Goal: Task Accomplishment & Management: Use online tool/utility

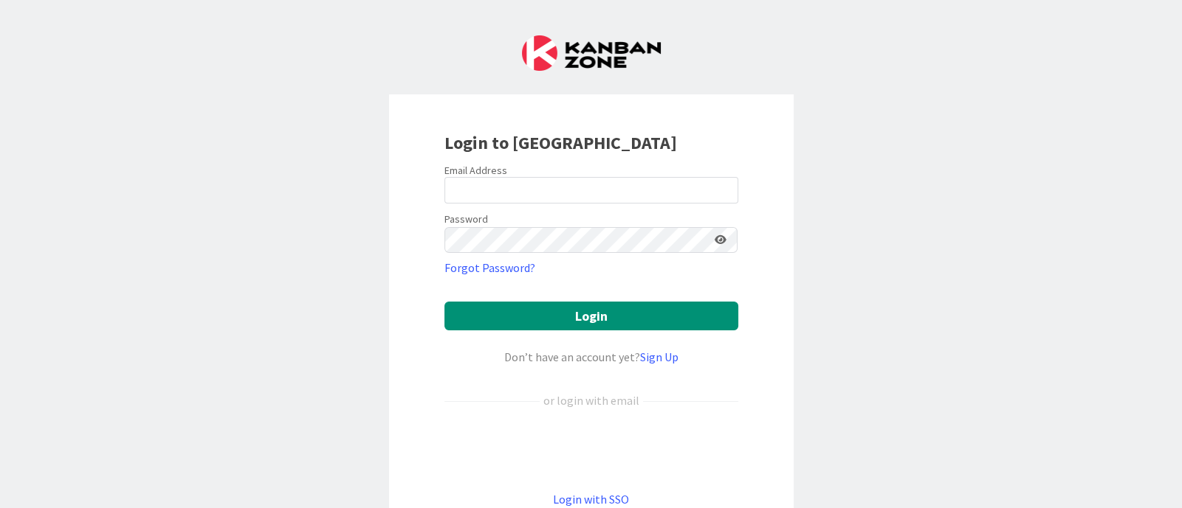
scroll to position [103, 0]
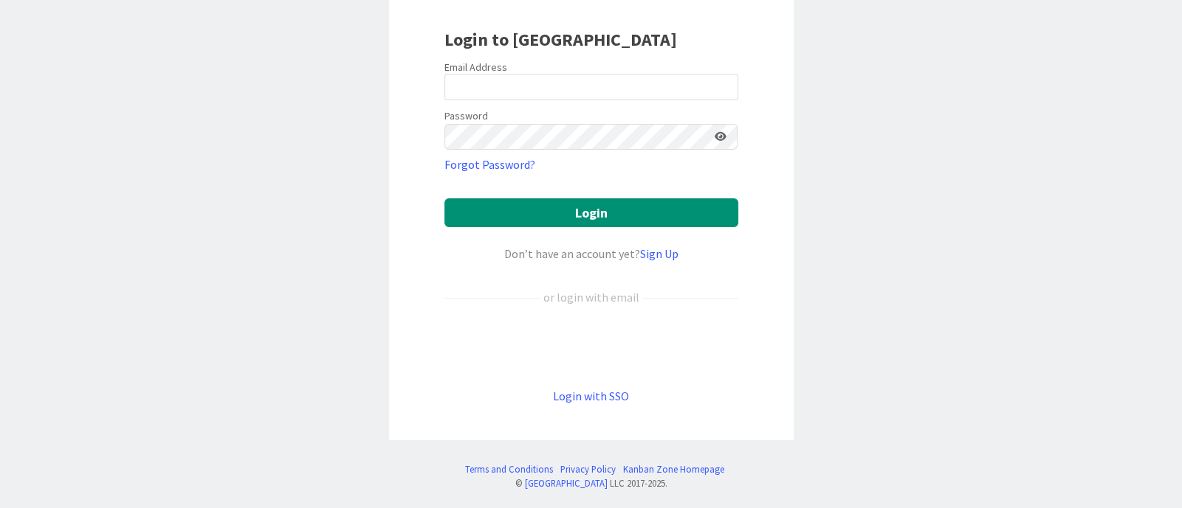
click at [603, 389] on link "Login with SSO" at bounding box center [591, 396] width 76 height 15
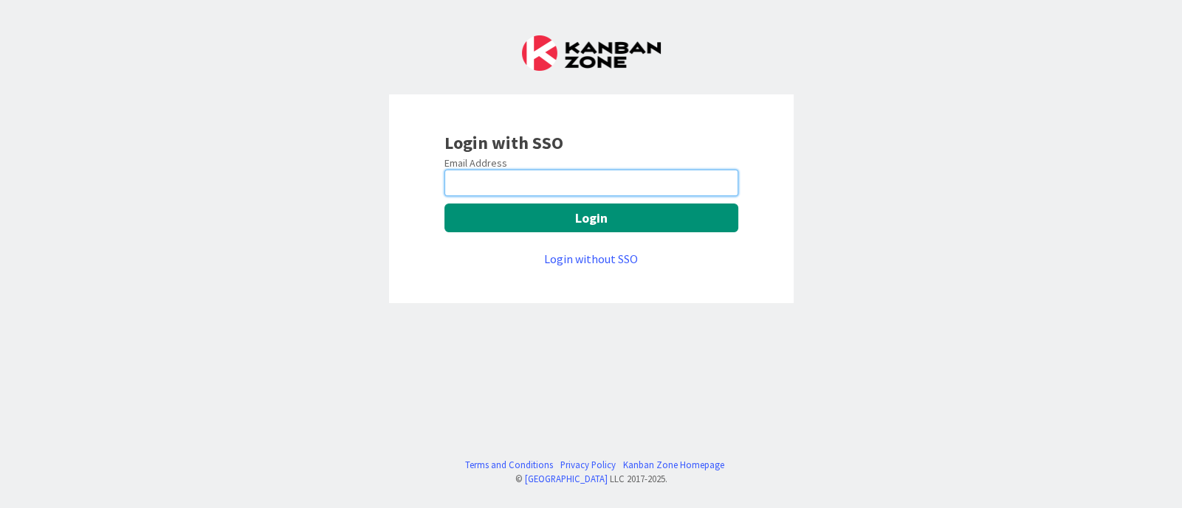
click at [605, 174] on input "email" at bounding box center [591, 183] width 294 height 27
type input "[PERSON_NAME][EMAIL_ADDRESS][PERSON_NAME][DOMAIN_NAME]"
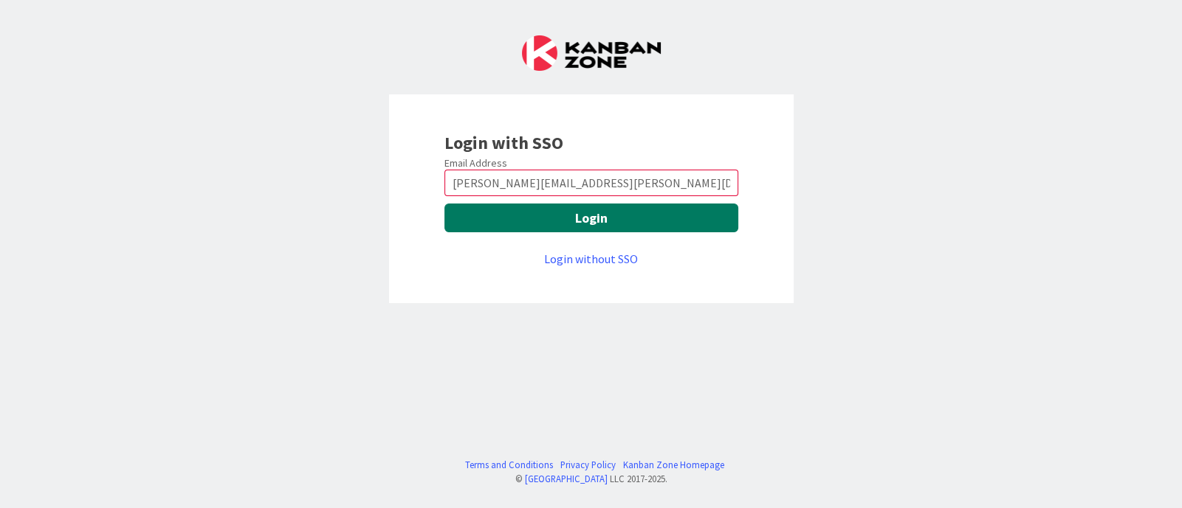
click at [621, 216] on button "Login" at bounding box center [591, 218] width 294 height 29
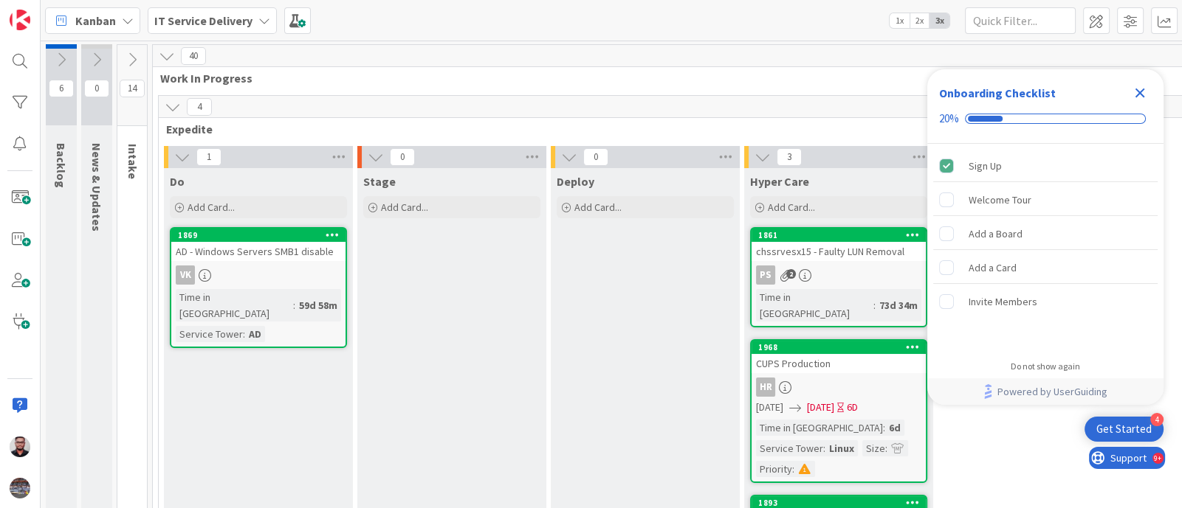
click at [1141, 91] on icon "Close Checklist" at bounding box center [1140, 94] width 10 height 10
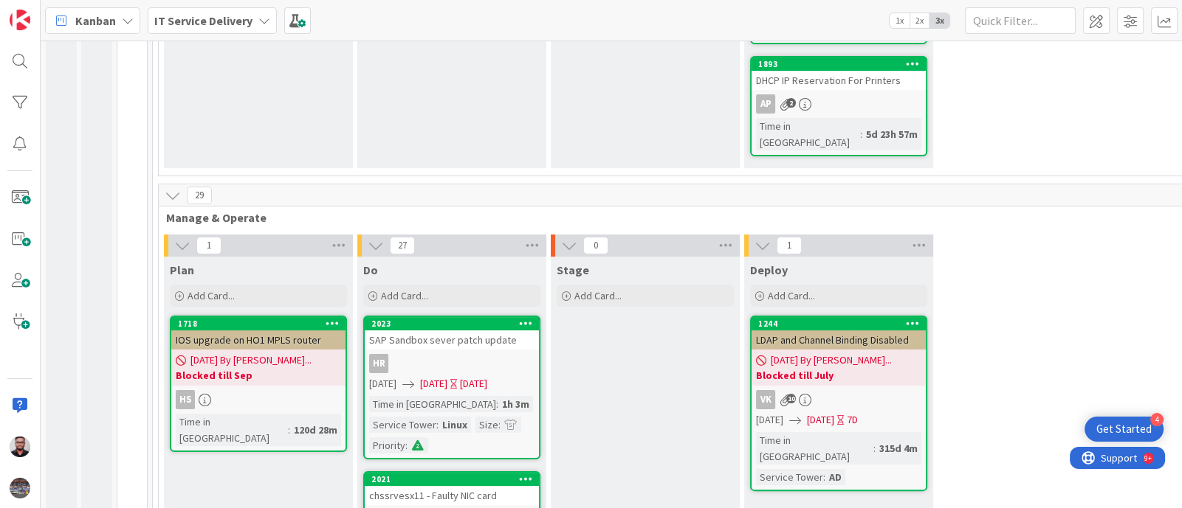
scroll to position [472, 0]
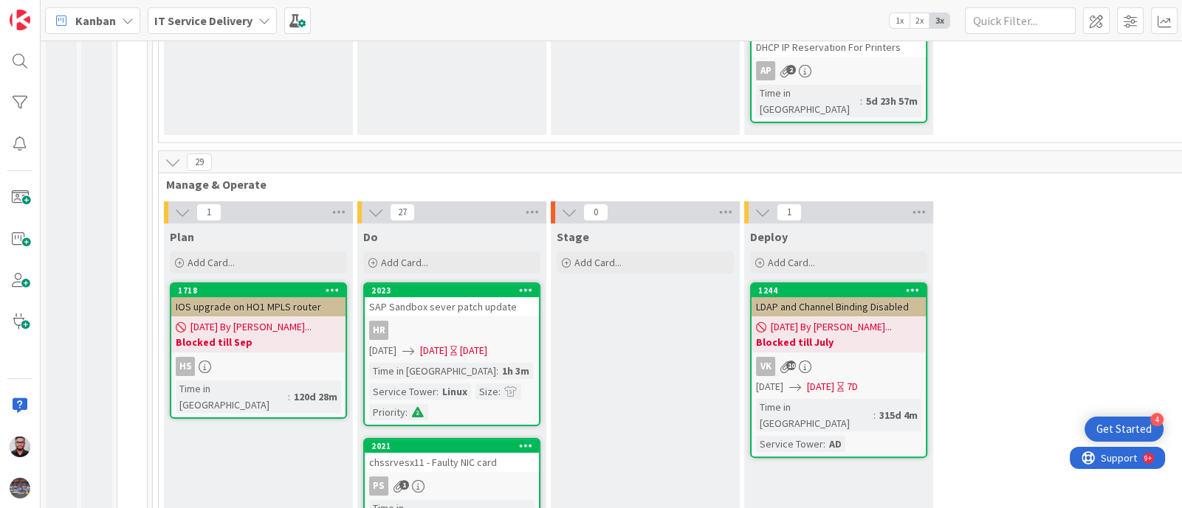
click at [607, 252] on div "Add Card..." at bounding box center [644, 263] width 177 height 22
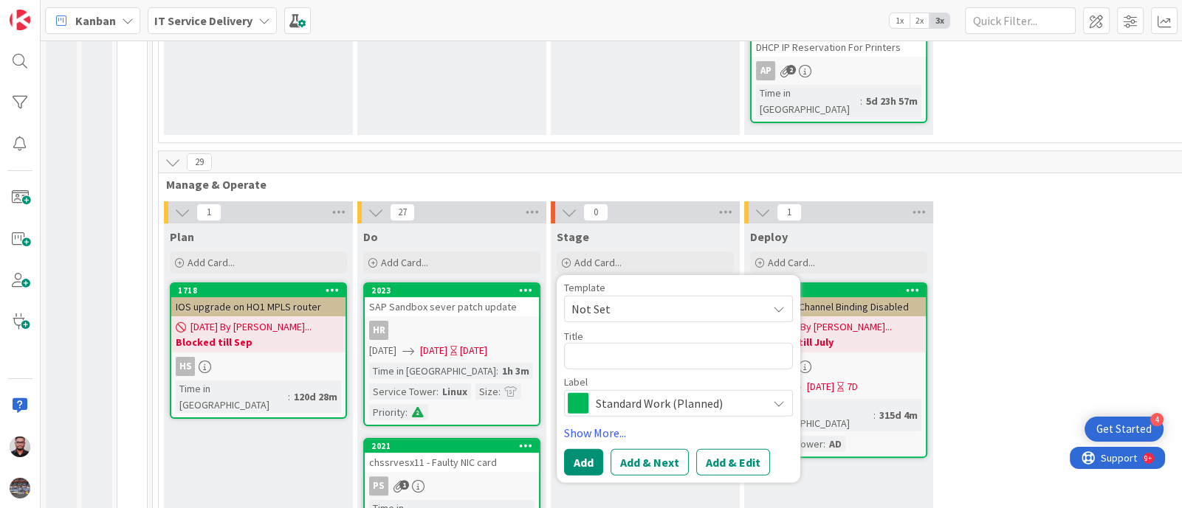
click at [681, 393] on span "Standard Work (Planned)" at bounding box center [678, 403] width 164 height 21
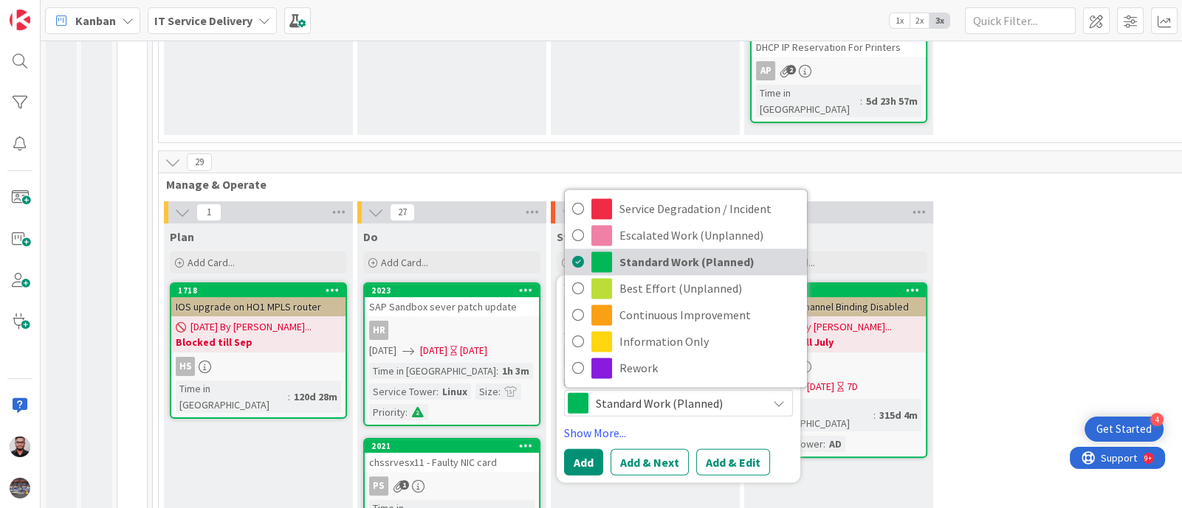
click at [697, 251] on span "Standard Work (Planned)" at bounding box center [709, 262] width 180 height 22
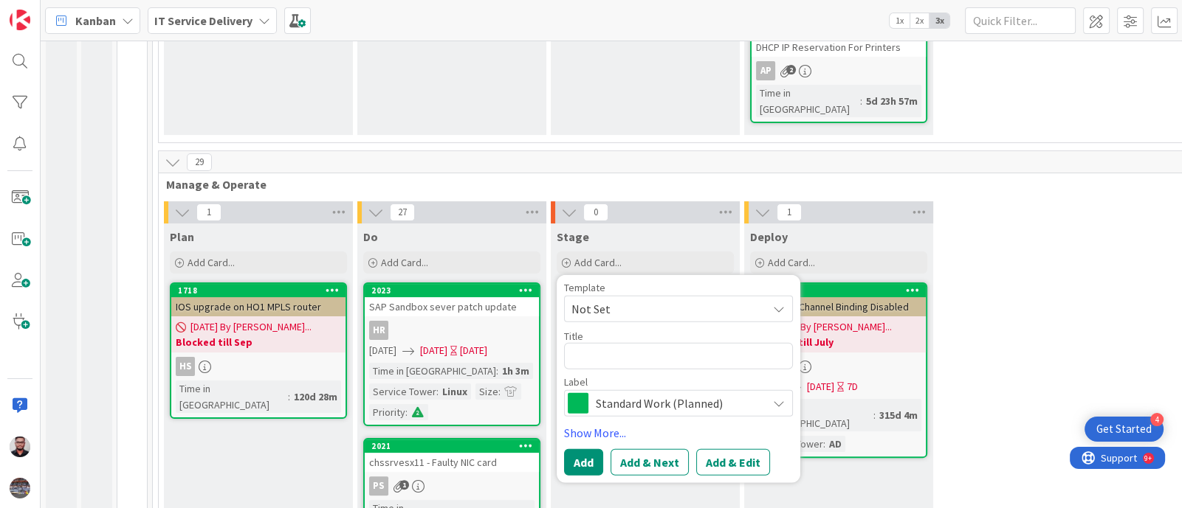
click at [663, 296] on span "Not Set" at bounding box center [678, 309] width 229 height 27
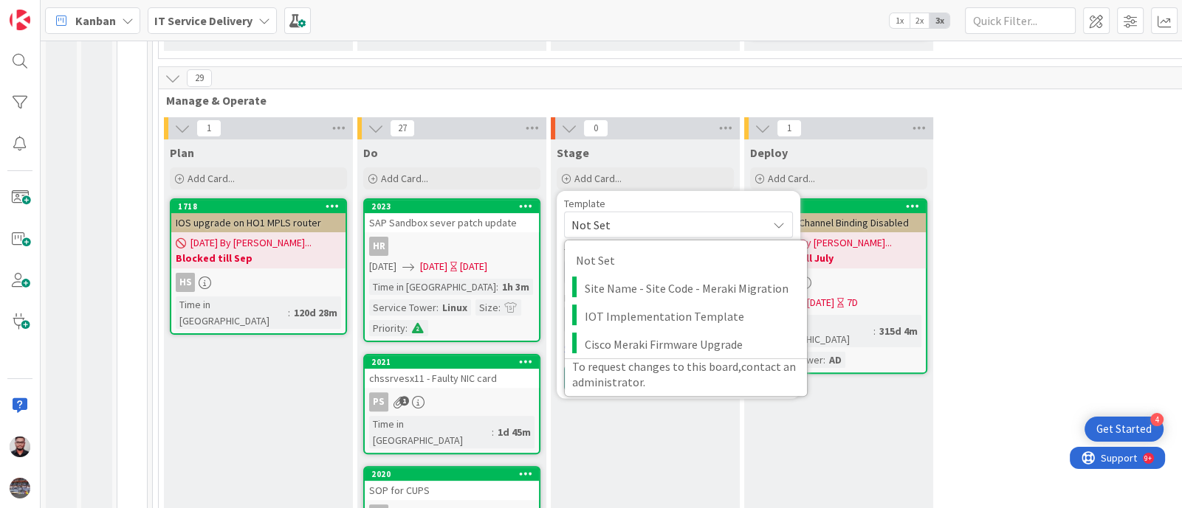
scroll to position [613, 0]
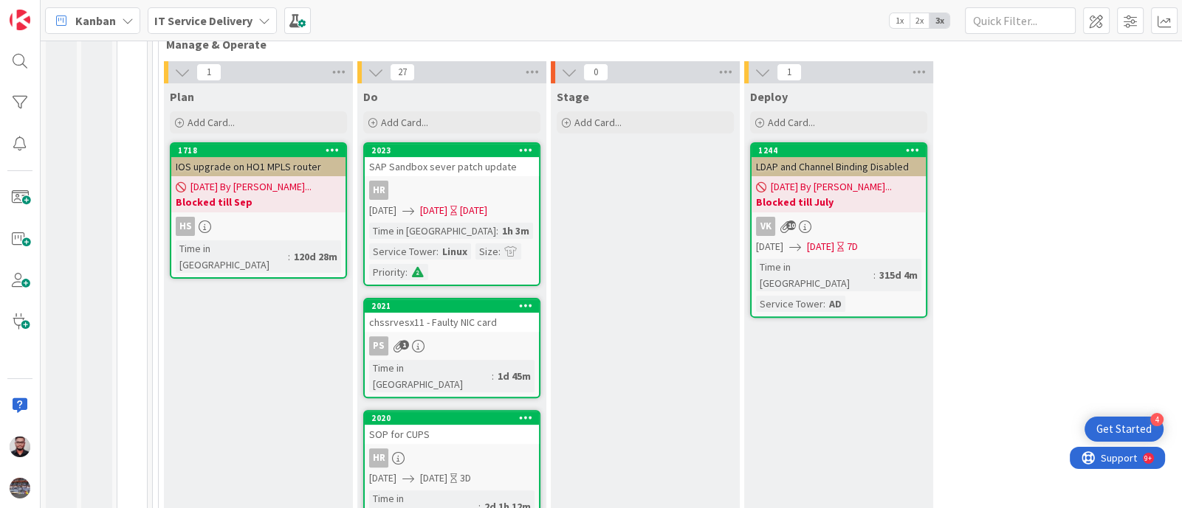
click at [650, 111] on div "Add Card..." at bounding box center [644, 122] width 177 height 22
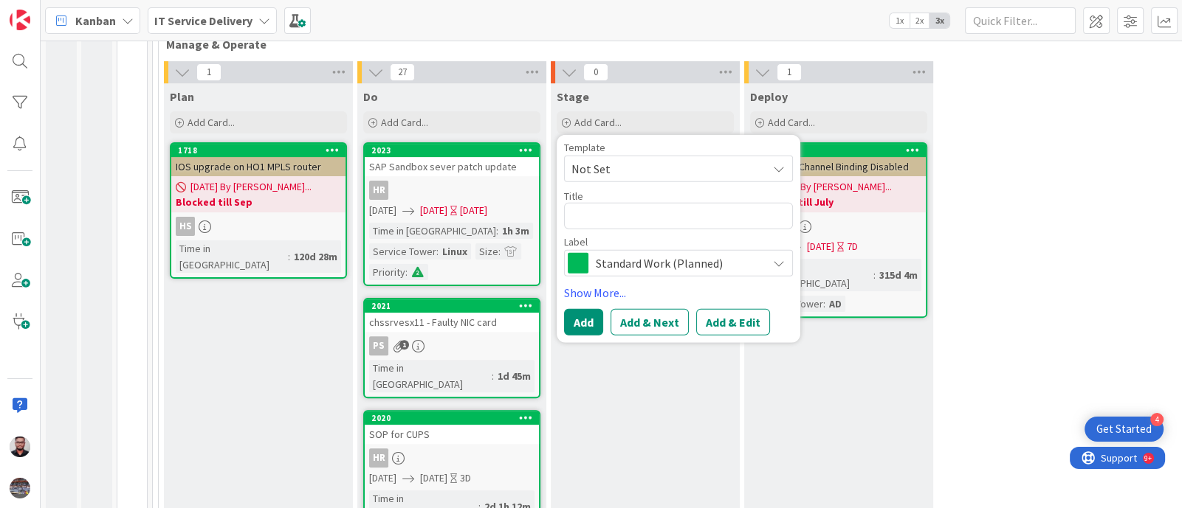
click at [594, 284] on link "Show More..." at bounding box center [678, 293] width 229 height 18
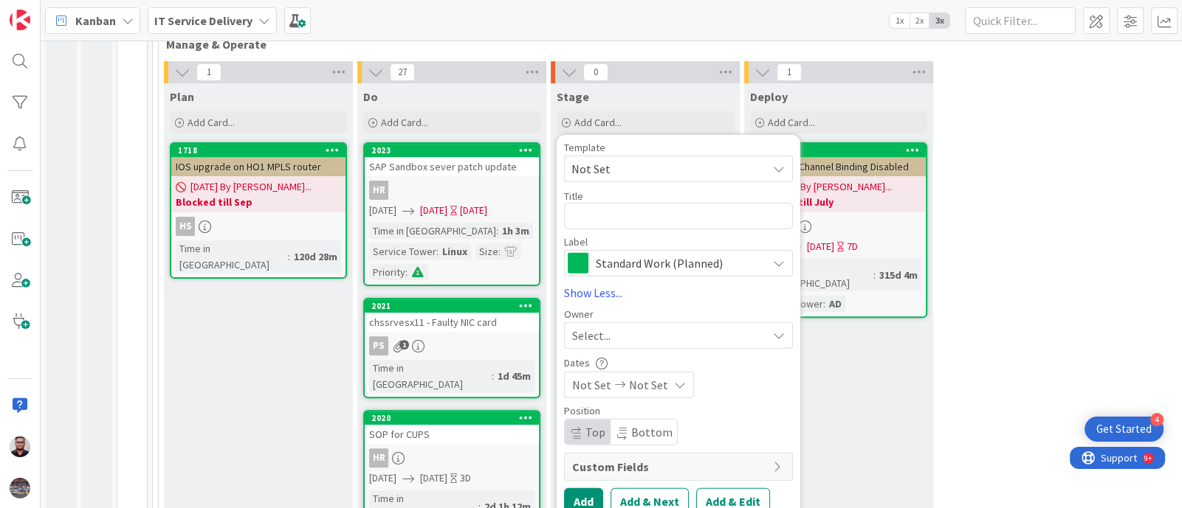
scroll to position [684, 0]
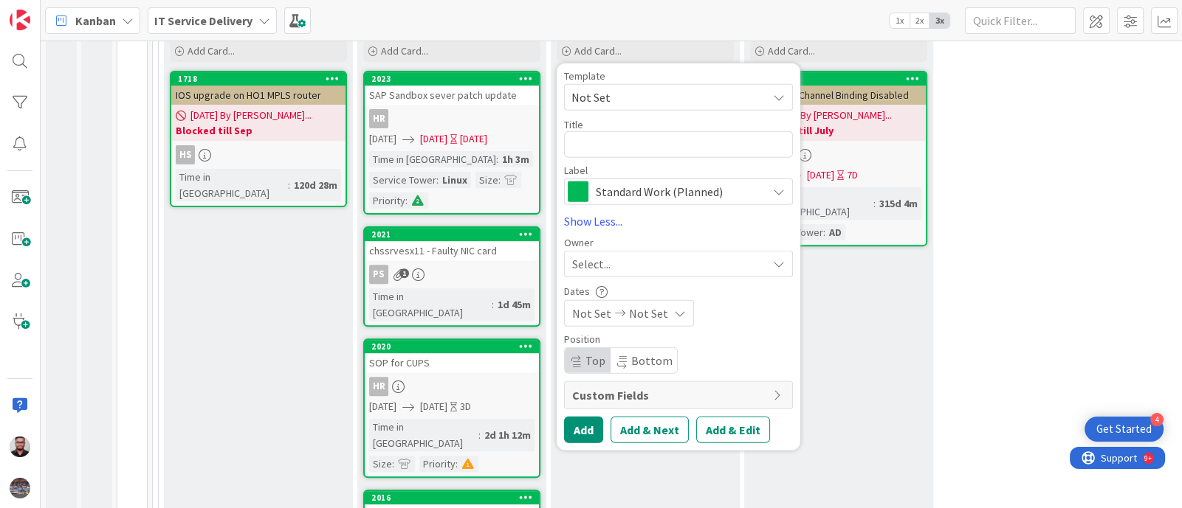
click at [717, 387] on span "Custom Fields" at bounding box center [668, 396] width 193 height 18
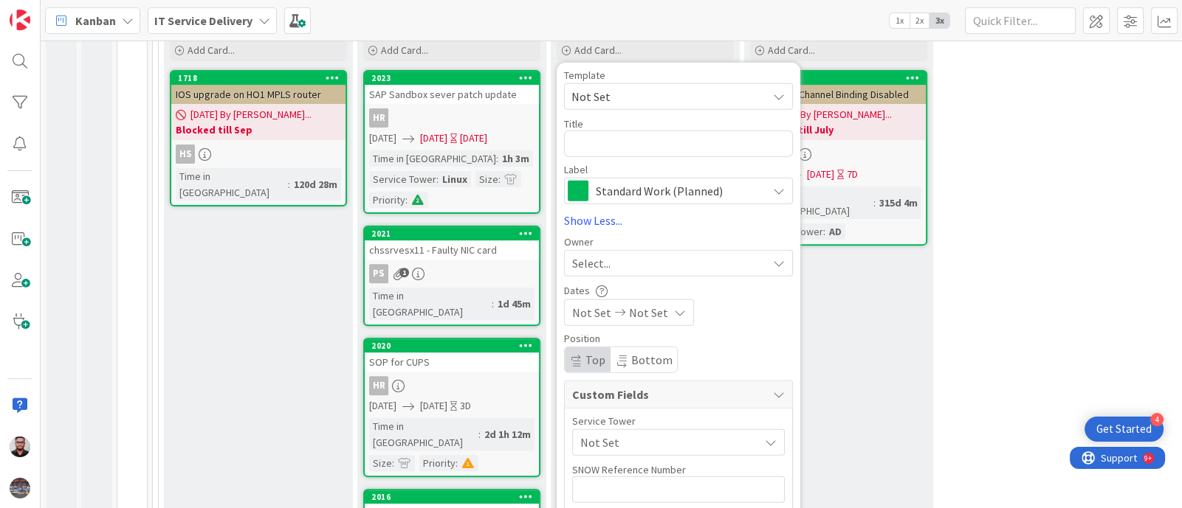
scroll to position [787, 0]
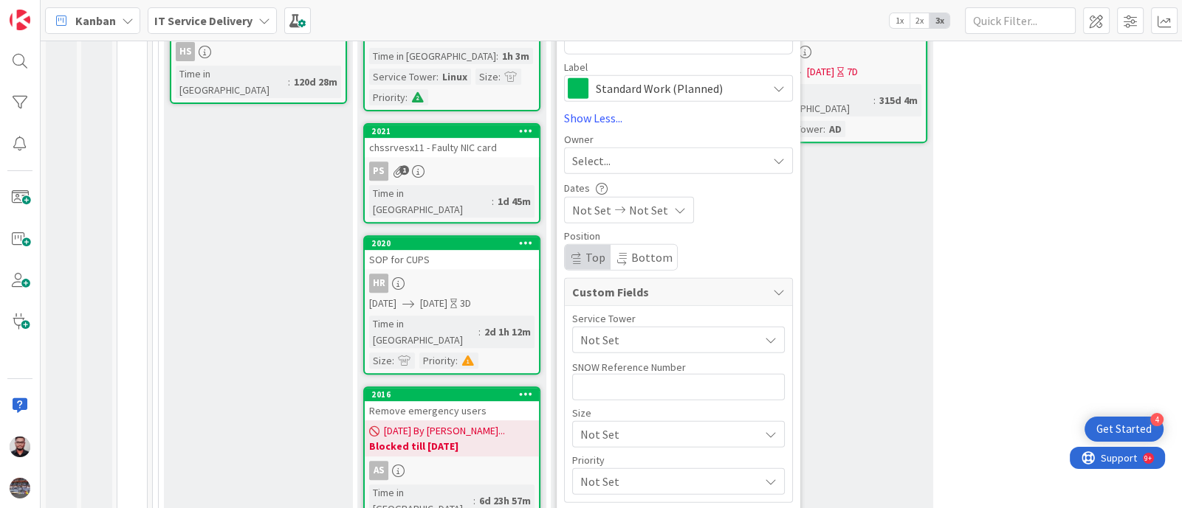
click at [647, 331] on span "Not Set" at bounding box center [669, 340] width 179 height 18
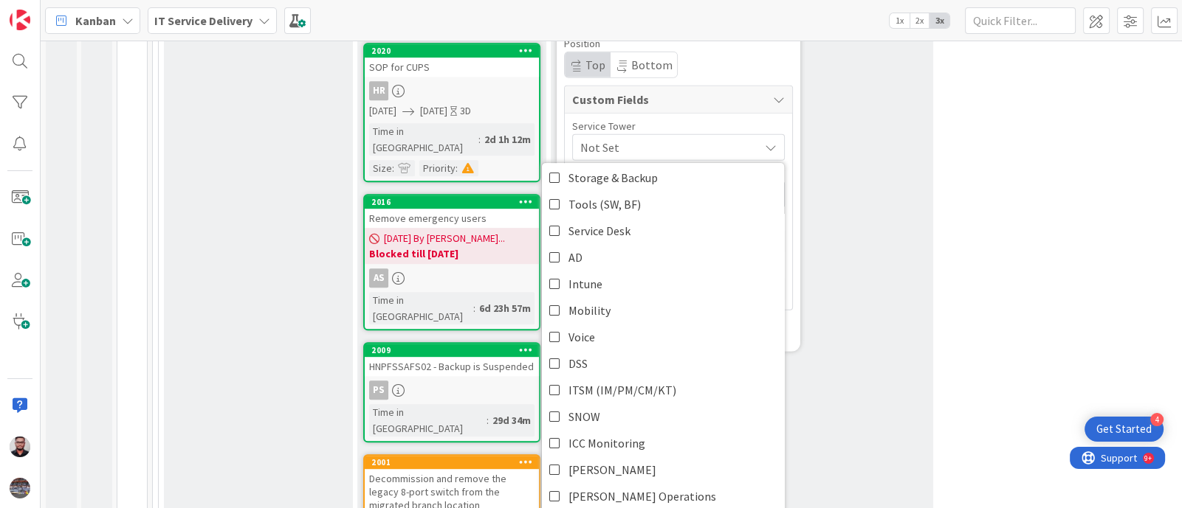
scroll to position [141, 0]
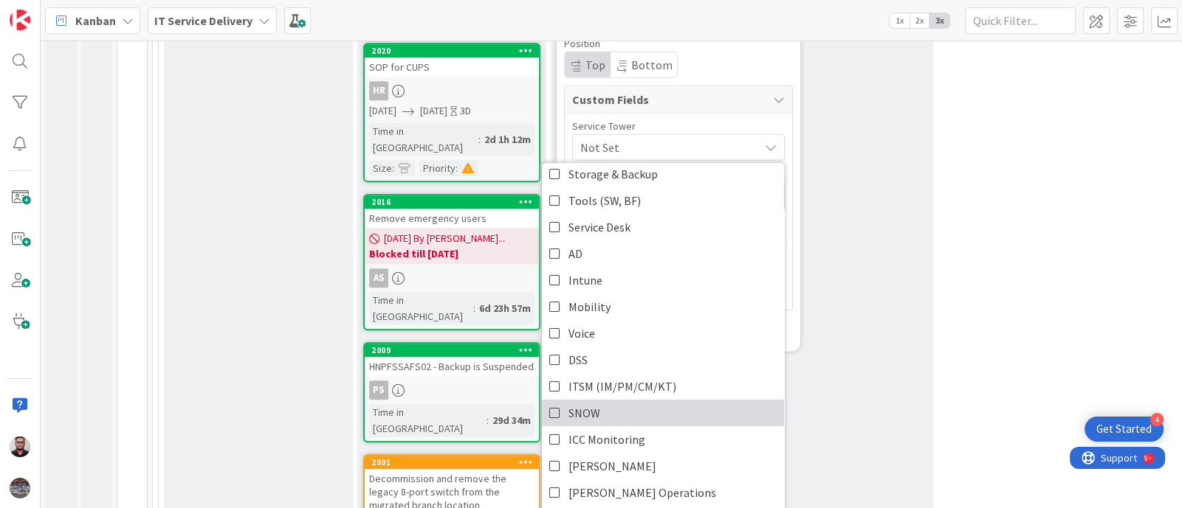
click at [591, 402] on span "SNOW" at bounding box center [584, 413] width 32 height 22
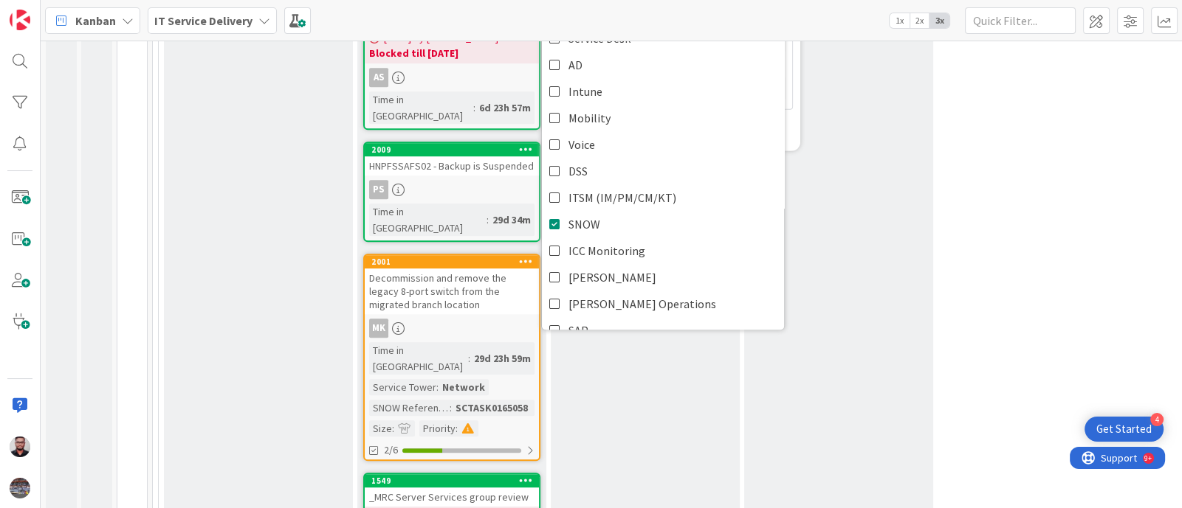
scroll to position [804, 0]
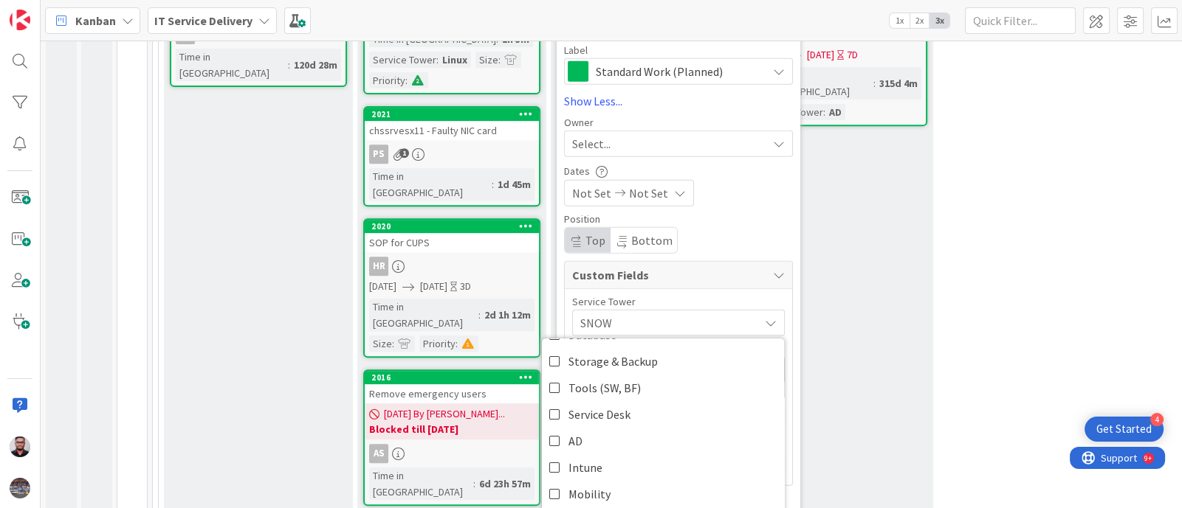
click at [766, 214] on div "Position" at bounding box center [678, 219] width 229 height 10
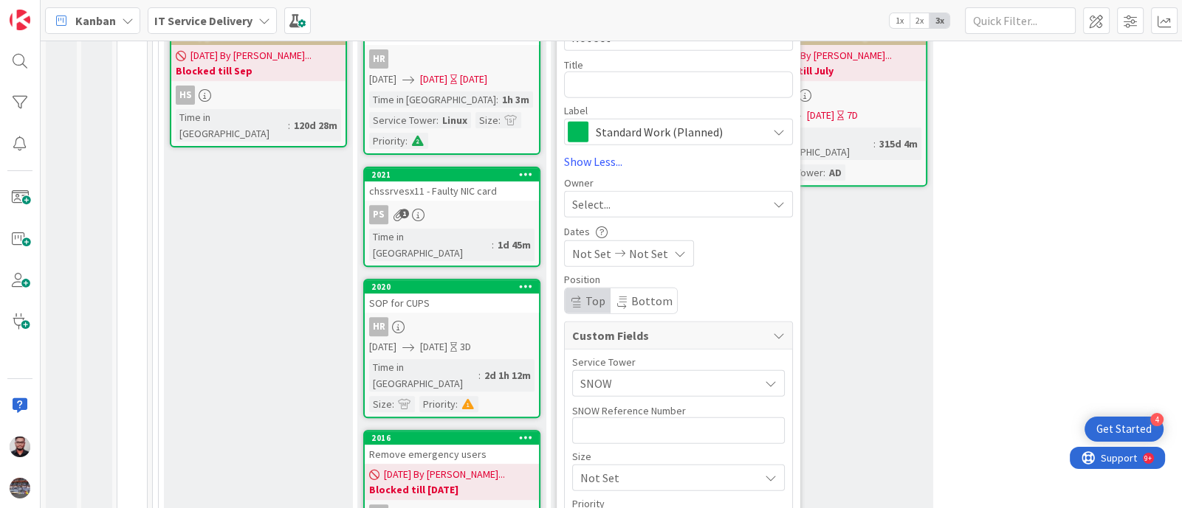
scroll to position [810, 0]
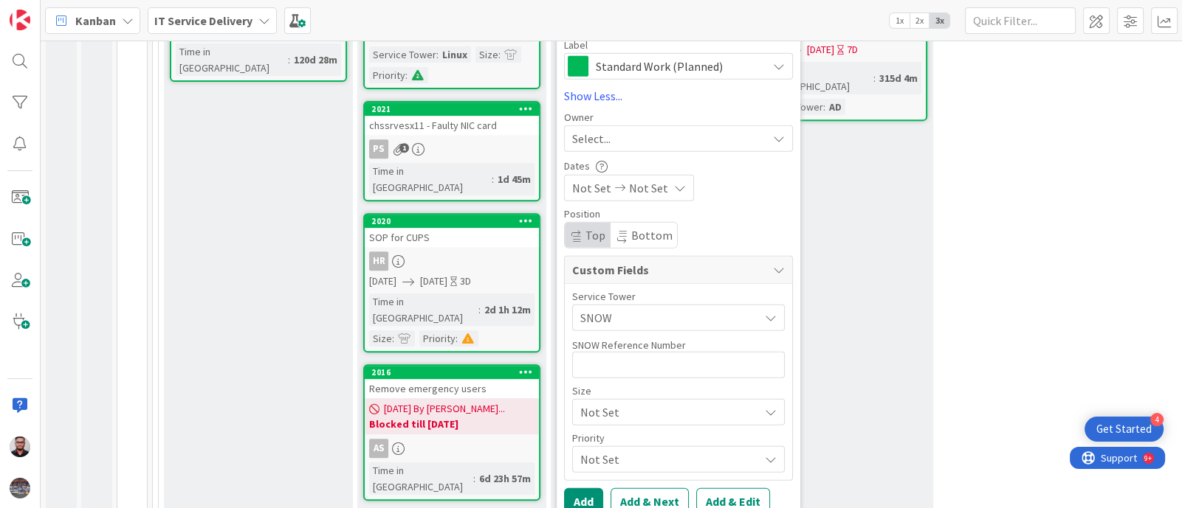
click at [696, 130] on div "Select..." at bounding box center [669, 139] width 195 height 18
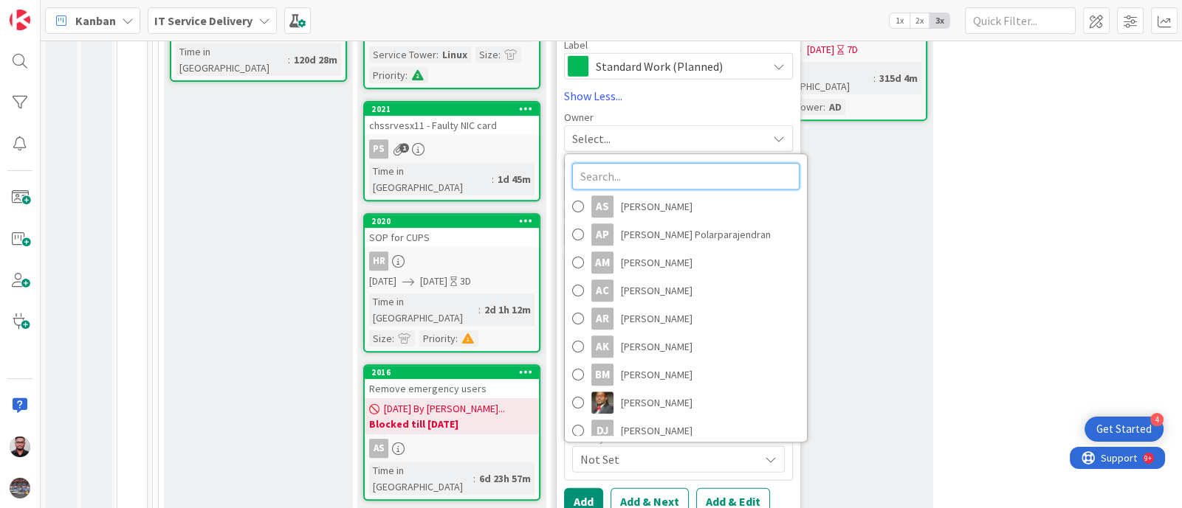
click at [669, 163] on input "text" at bounding box center [685, 176] width 227 height 27
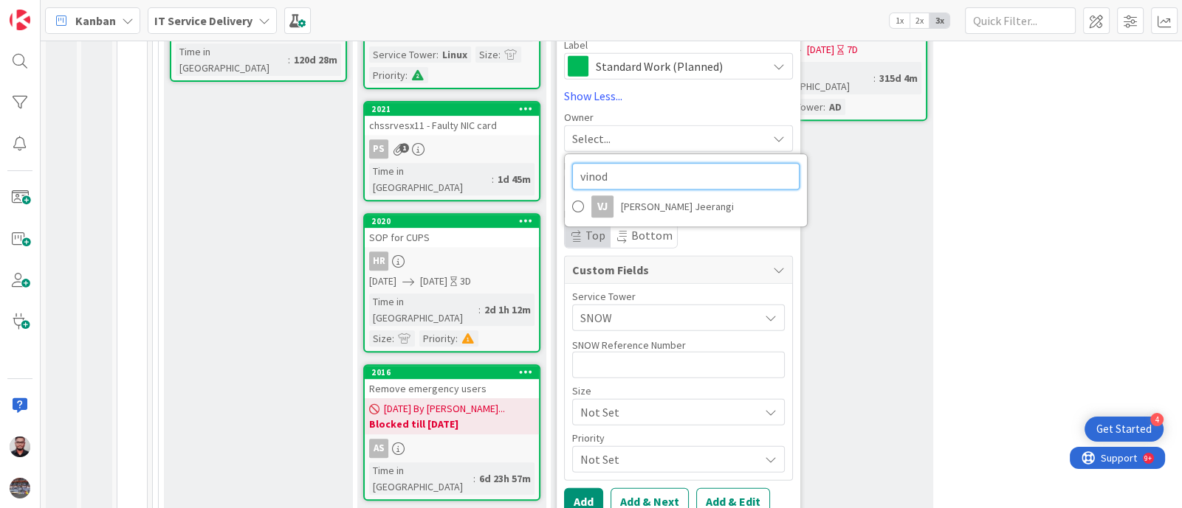
type input "vinod"
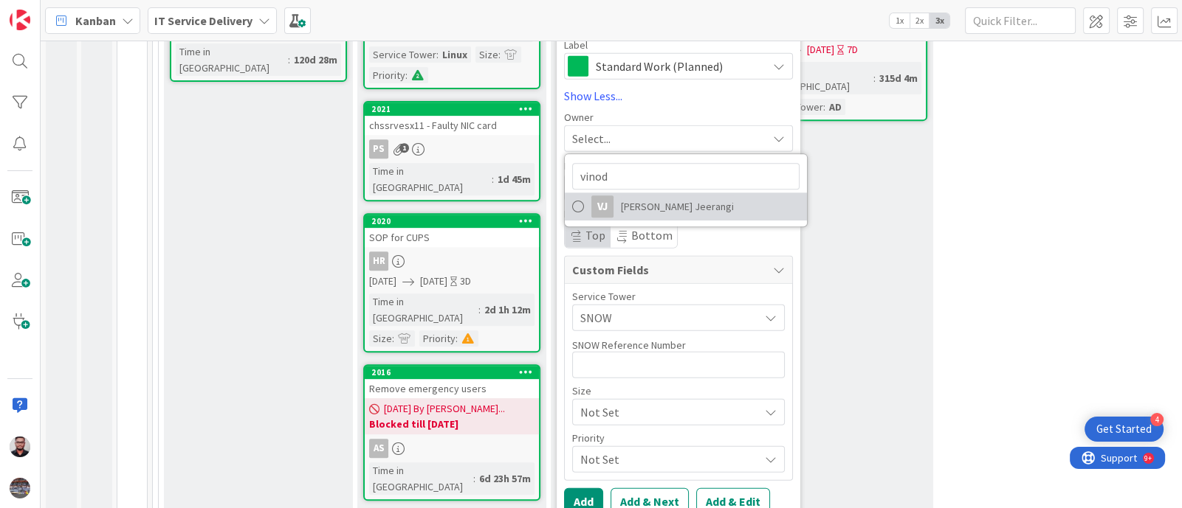
click at [696, 196] on span "[PERSON_NAME] Jeerangi" at bounding box center [677, 207] width 113 height 22
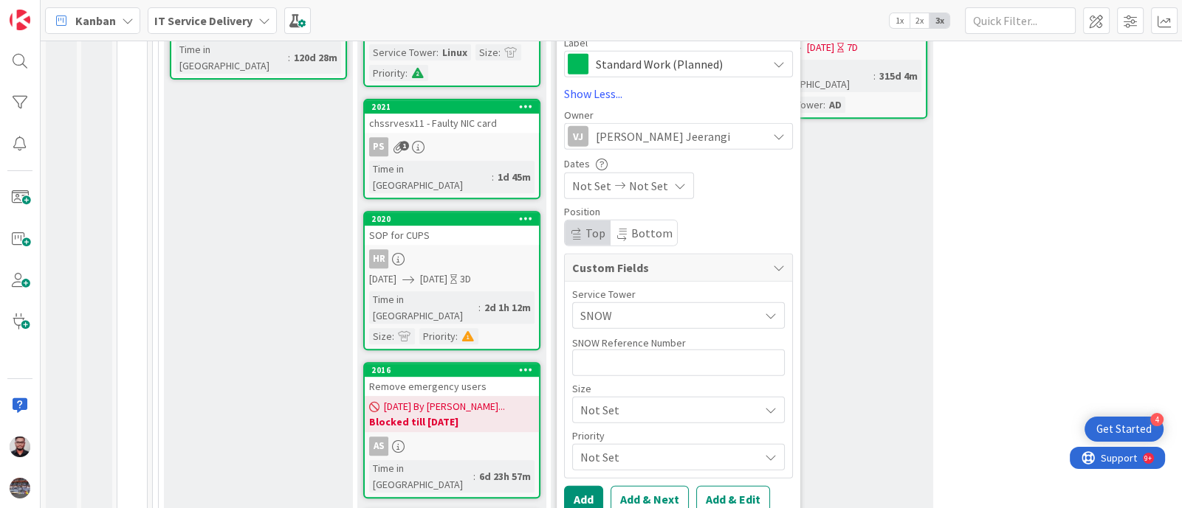
scroll to position [900, 0]
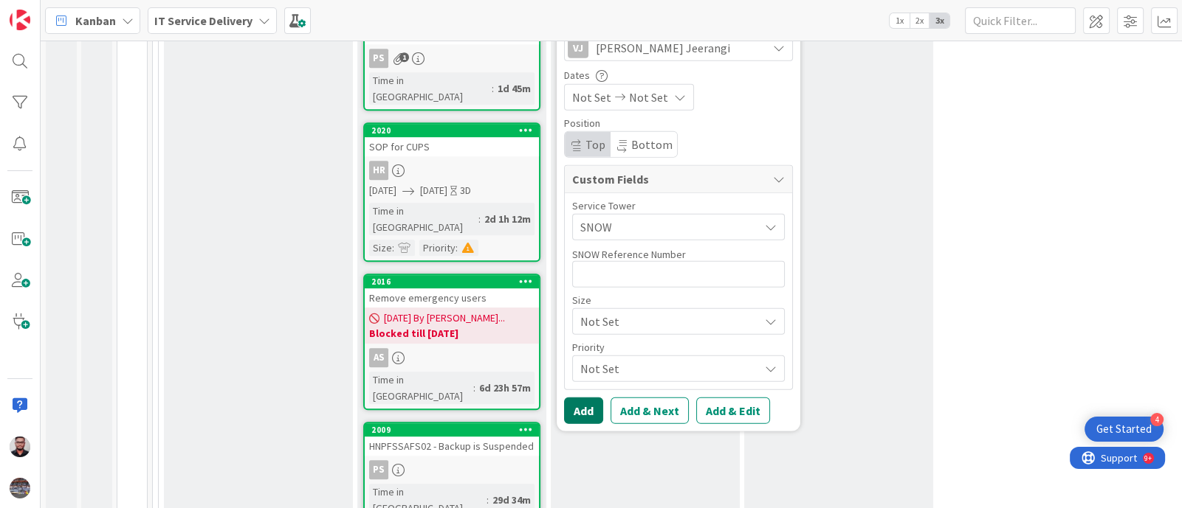
click at [585, 398] on button "Add" at bounding box center [583, 411] width 39 height 27
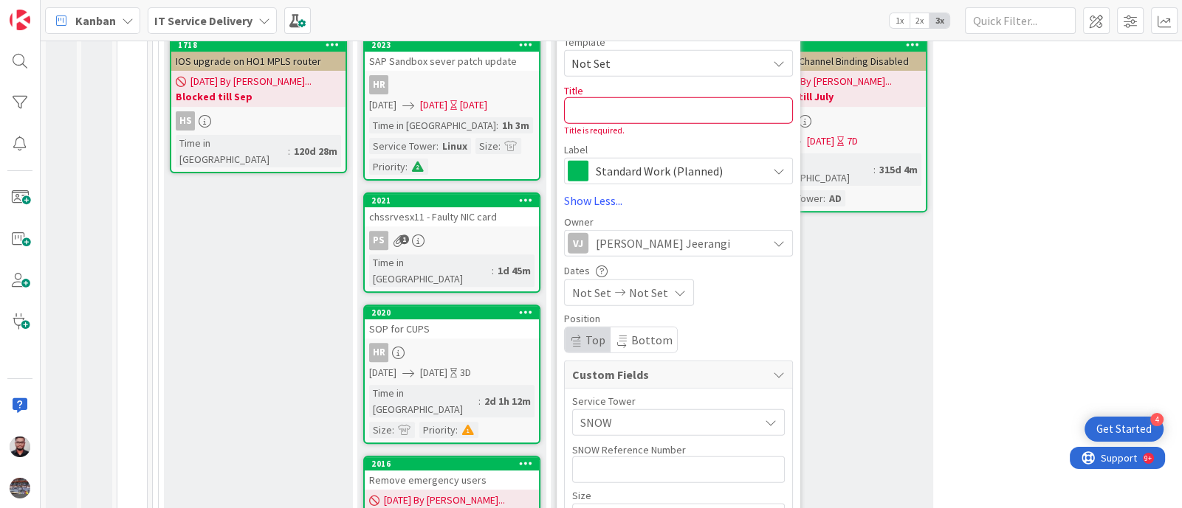
scroll to position [657, 0]
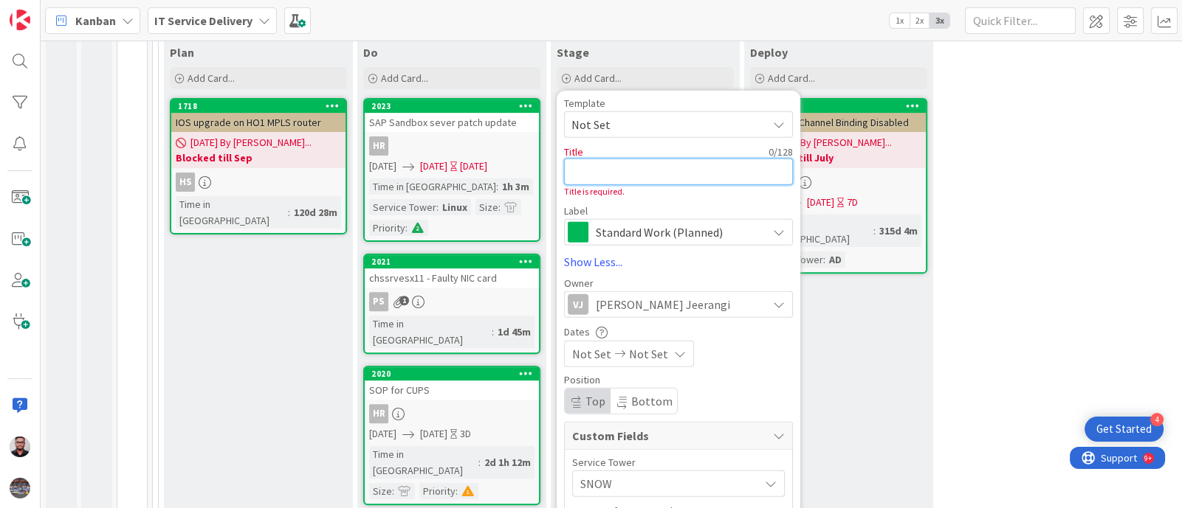
click at [641, 159] on textarea at bounding box center [678, 172] width 229 height 27
type textarea "x"
type textarea "S"
type textarea "x"
type textarea "SS"
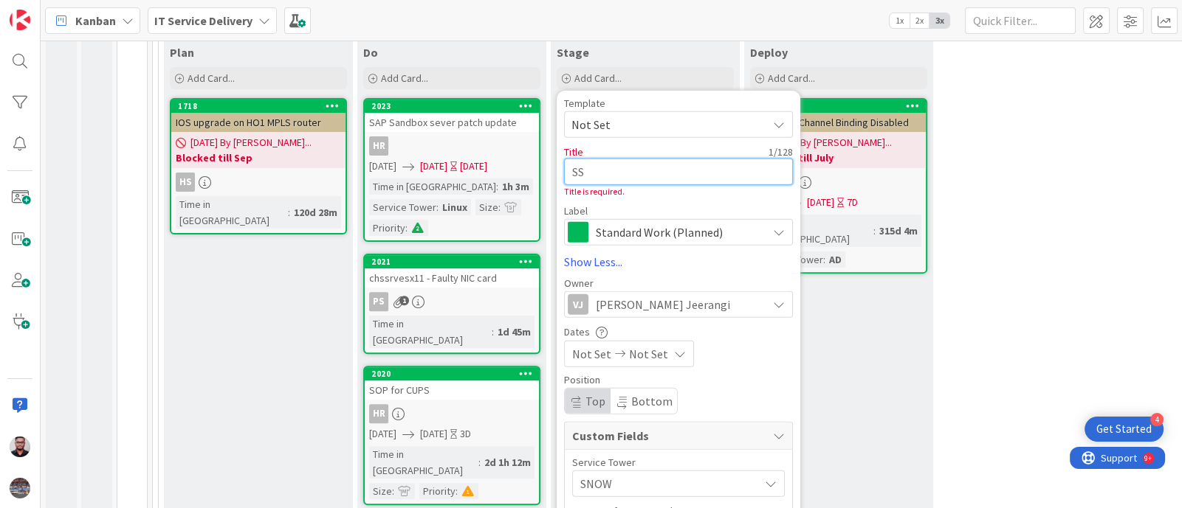
type textarea "x"
type textarea "SSL"
type textarea "x"
type textarea "SSL"
type textarea "x"
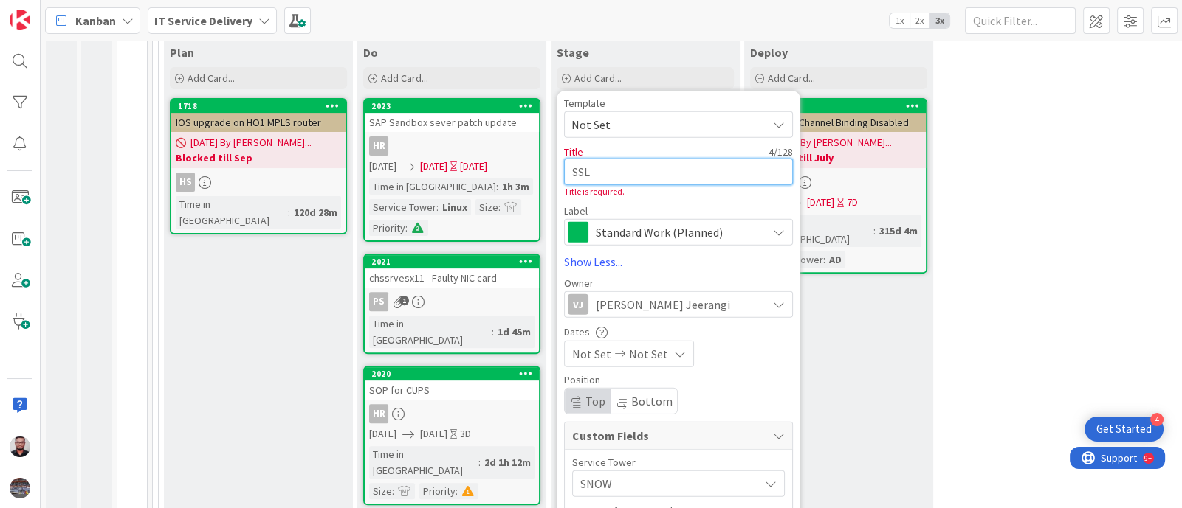
type textarea "SSL c"
type textarea "x"
type textarea "SSL ce"
type textarea "x"
type textarea "SSL cer"
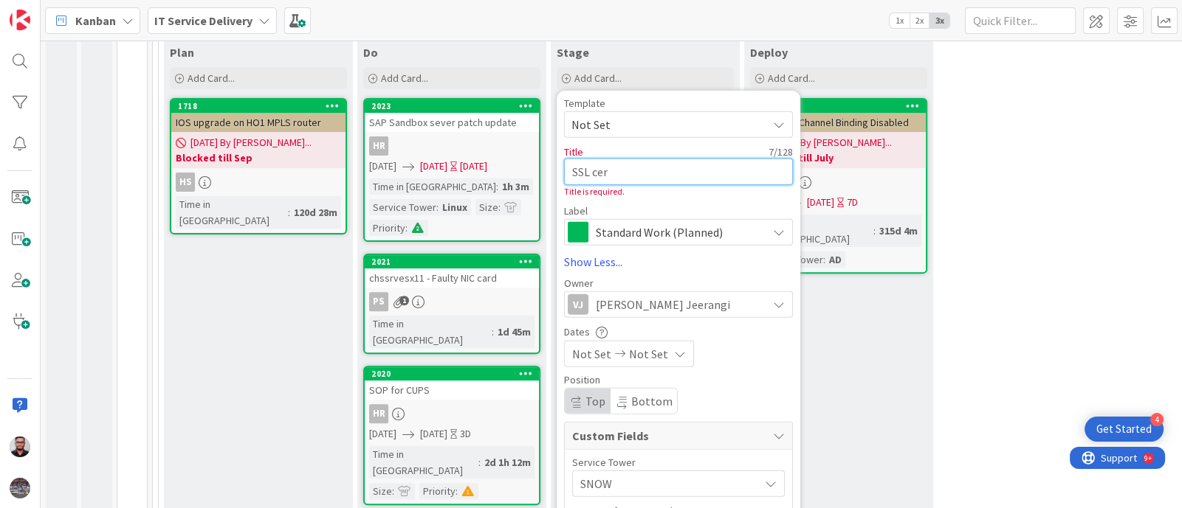
type textarea "x"
type textarea "SSL cert"
type textarea "x"
type textarea "SSL certi"
type textarea "x"
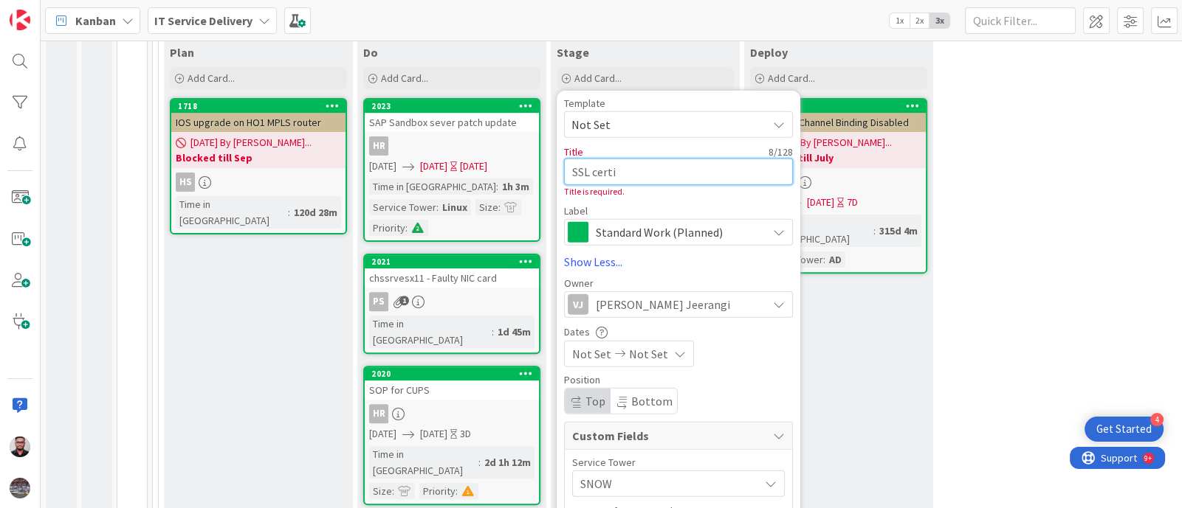
type textarea "SSL certif"
type textarea "x"
type textarea "SSL certifi"
type textarea "x"
type textarea "SSL certific"
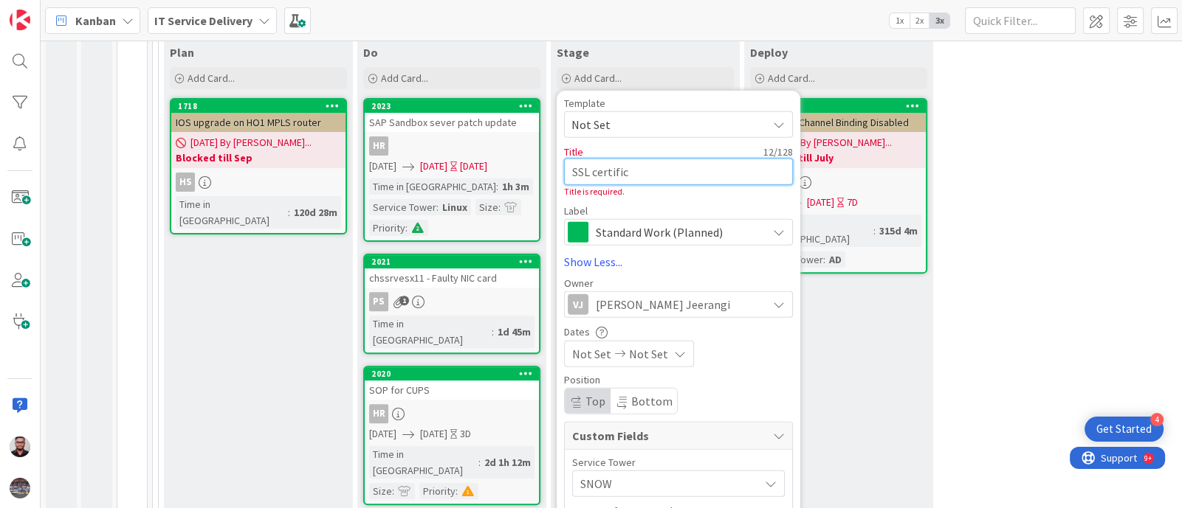
type textarea "x"
type textarea "SSL certifica"
type textarea "x"
type textarea "SSL certificat"
type textarea "x"
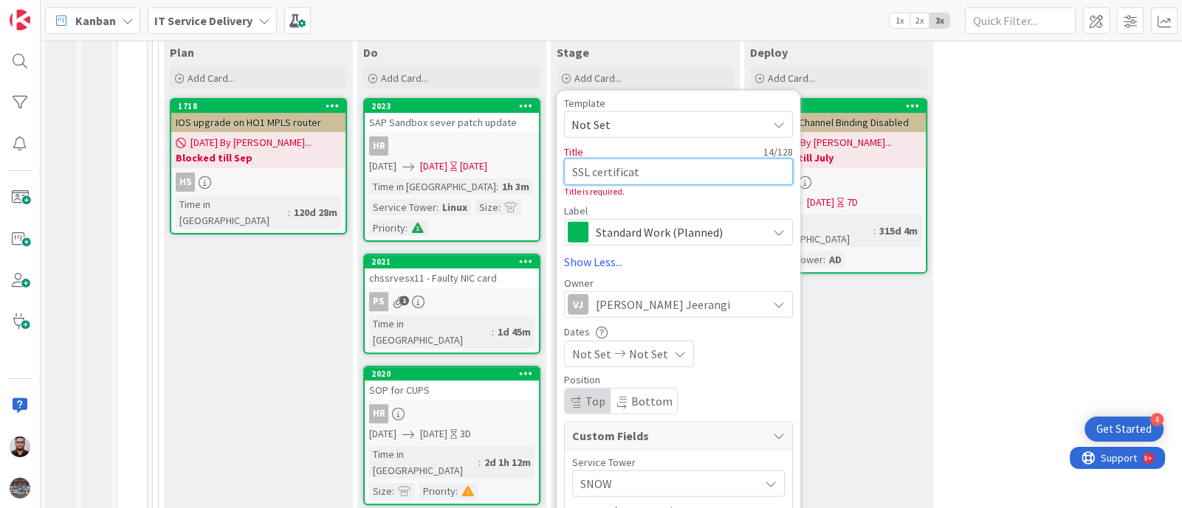
type textarea "SSL certificate"
type textarea "x"
type textarea "SSL certificate"
type textarea "x"
type textarea "SSL certificate r"
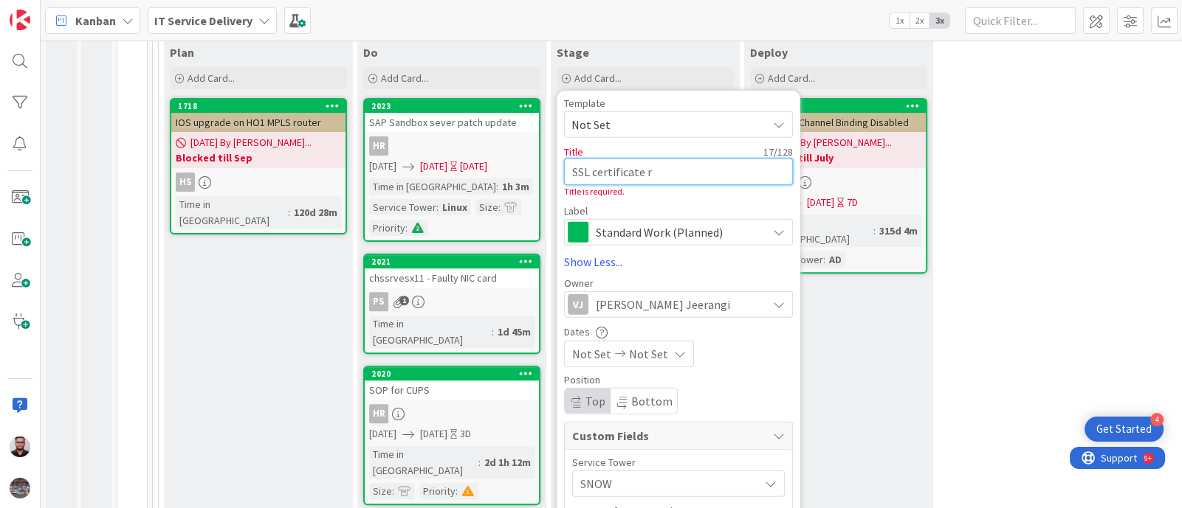
type textarea "x"
type textarea "SSL certificate re"
type textarea "x"
type textarea "SSL certificate ren"
type textarea "x"
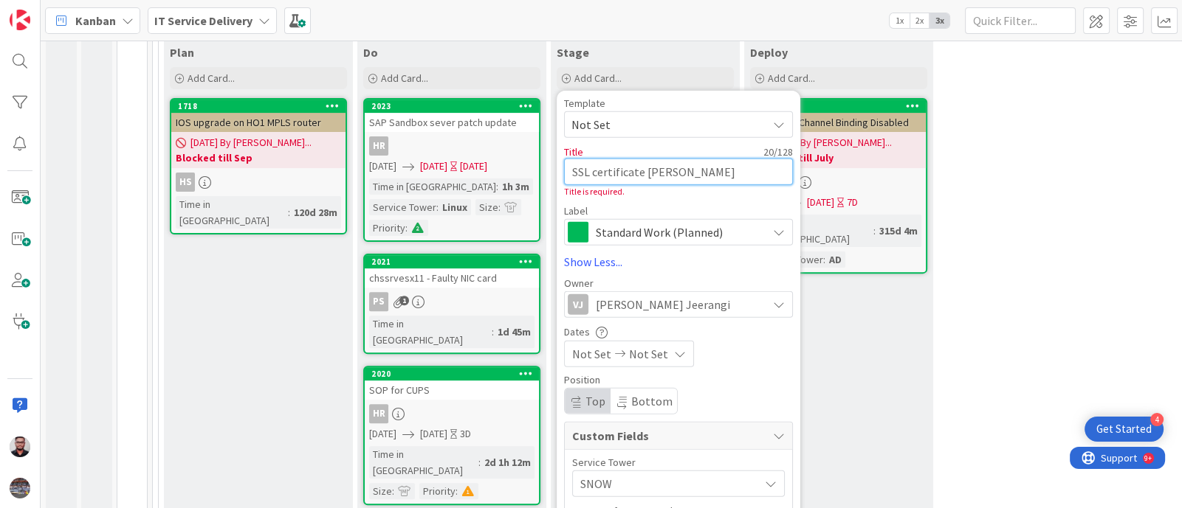
type textarea "SSL certificate renew"
type textarea "x"
type textarea "SSL certificate renewa"
type textarea "x"
type textarea "SSL certificate renewal"
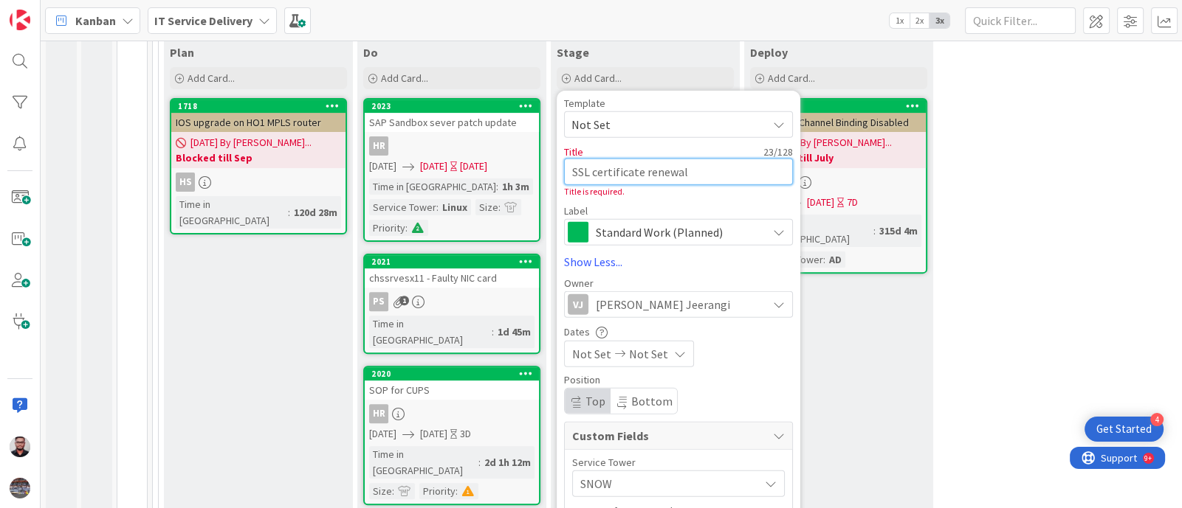
type textarea "x"
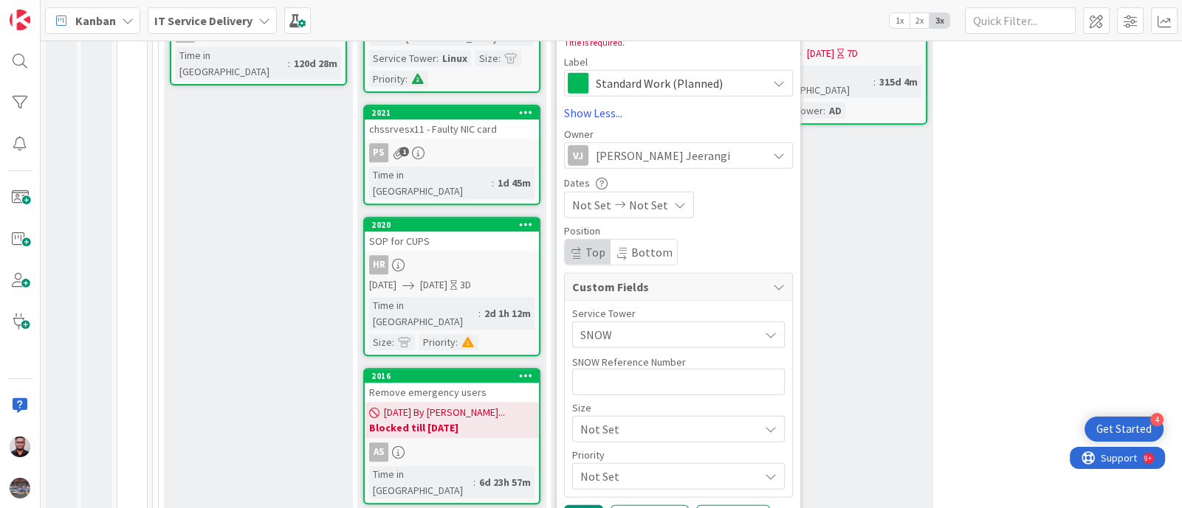
scroll to position [0, 0]
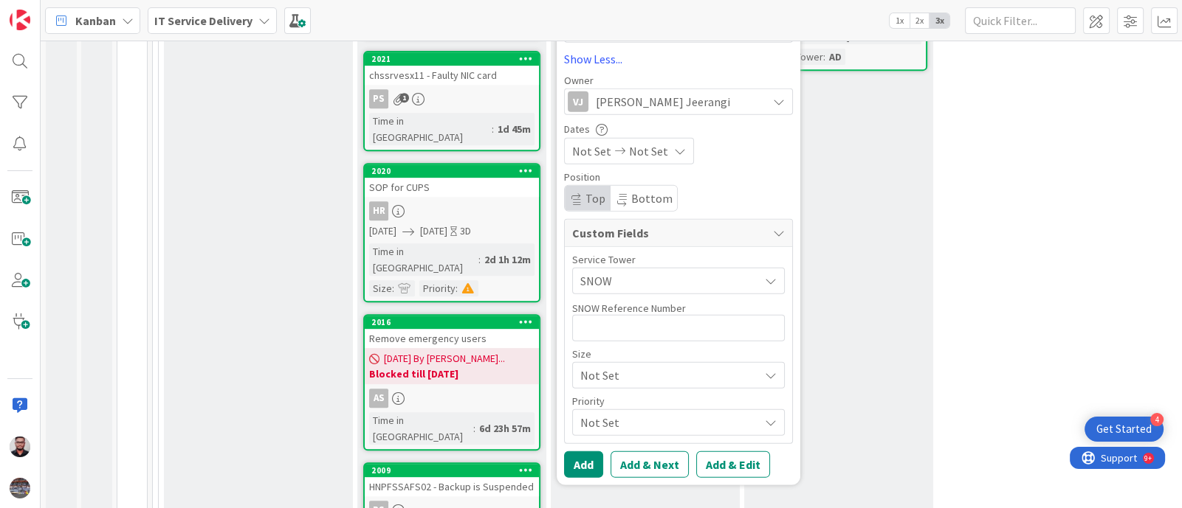
type textarea "SSL certificate renewal"
click at [587, 452] on button "Add" at bounding box center [583, 465] width 39 height 27
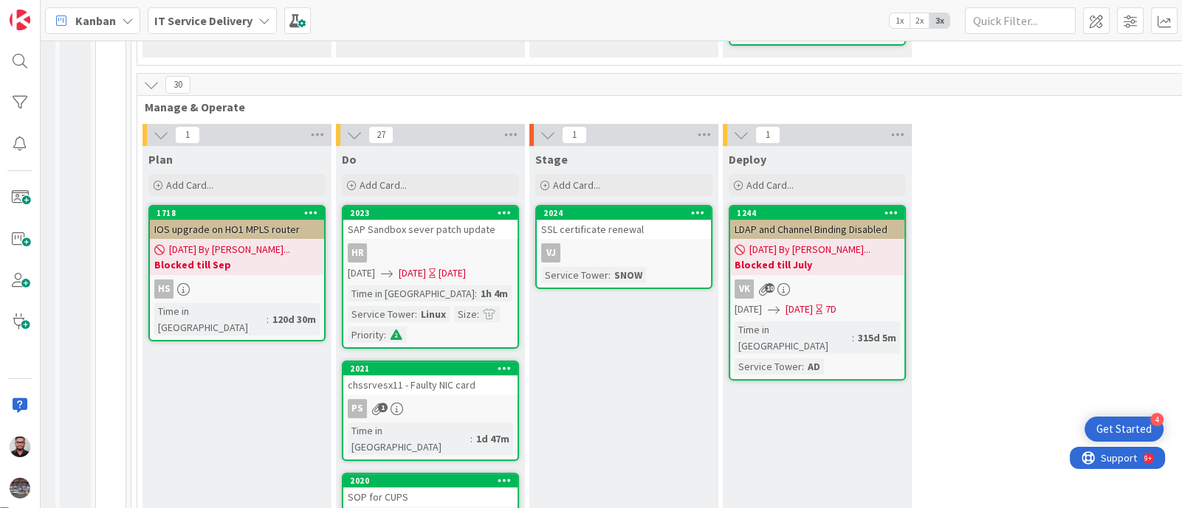
click at [642, 244] on div "VJ" at bounding box center [624, 253] width 174 height 19
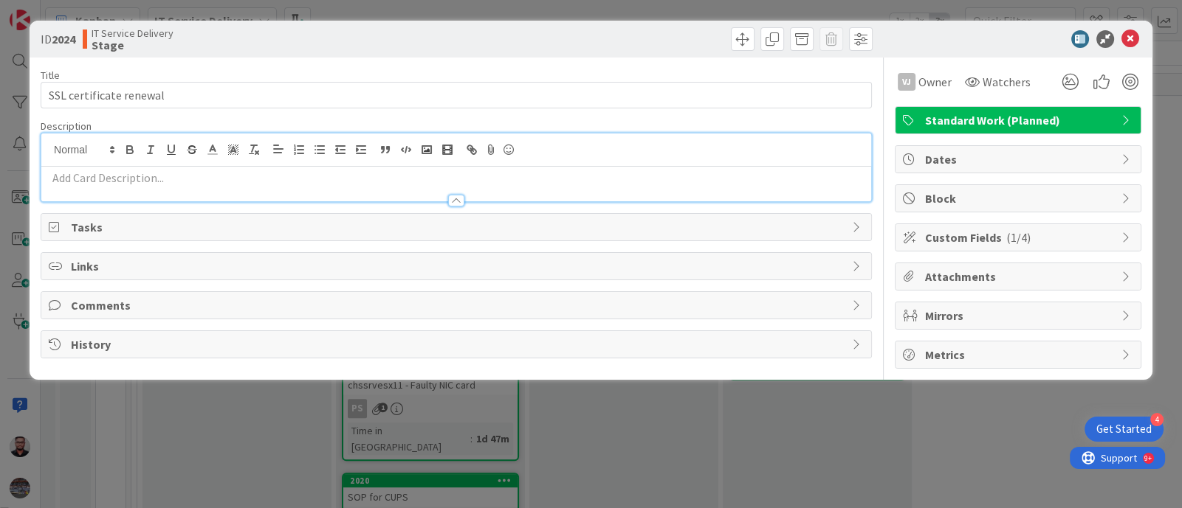
click at [126, 149] on div at bounding box center [456, 168] width 830 height 68
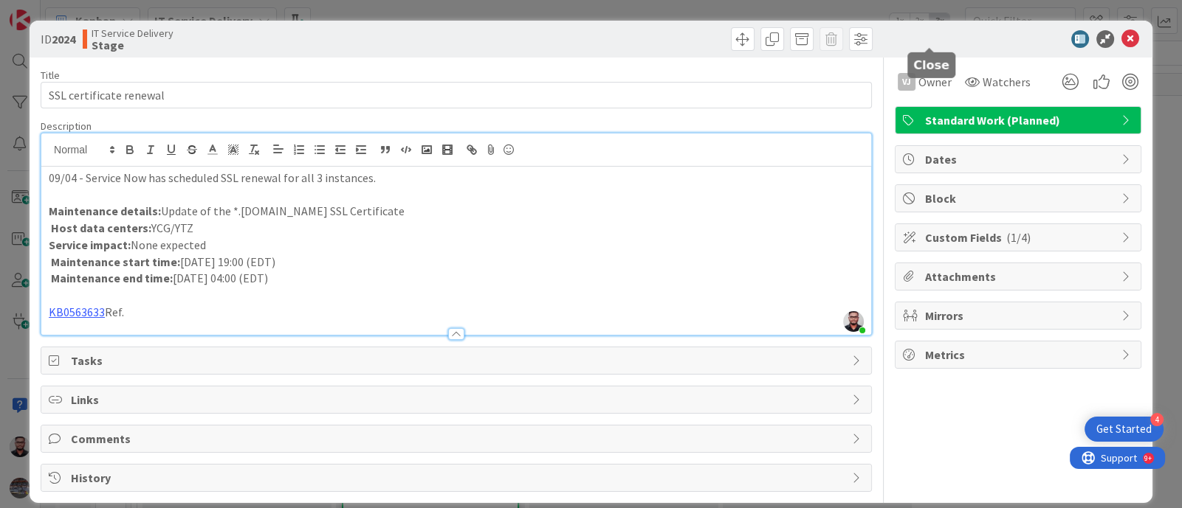
click at [1121, 42] on icon at bounding box center [1130, 39] width 18 height 18
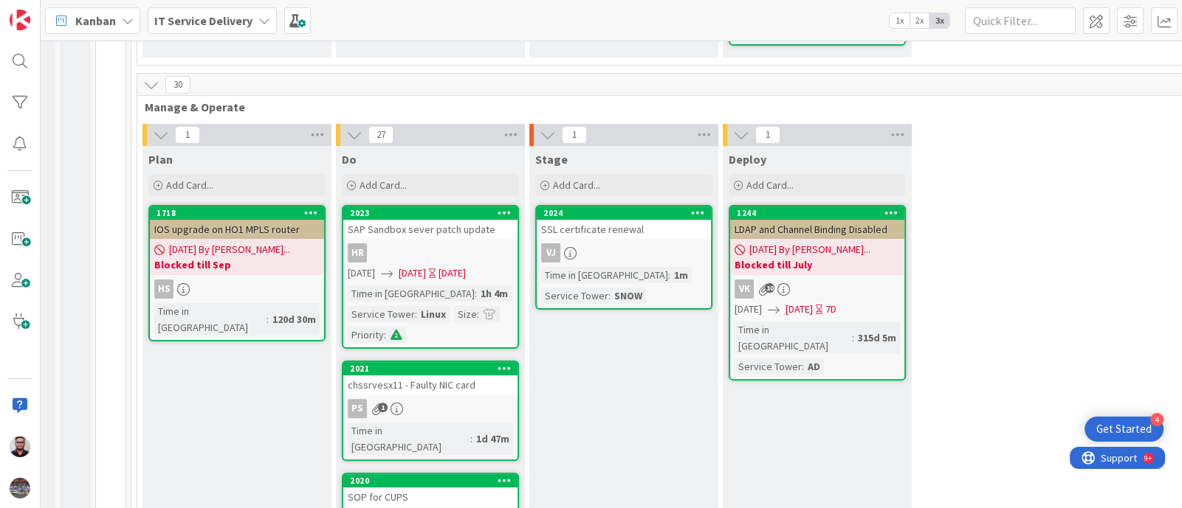
click at [666, 227] on link "2024 SSL certificate renewal VJ Time in [GEOGRAPHIC_DATA] : 1m Service Tower : …" at bounding box center [623, 257] width 177 height 105
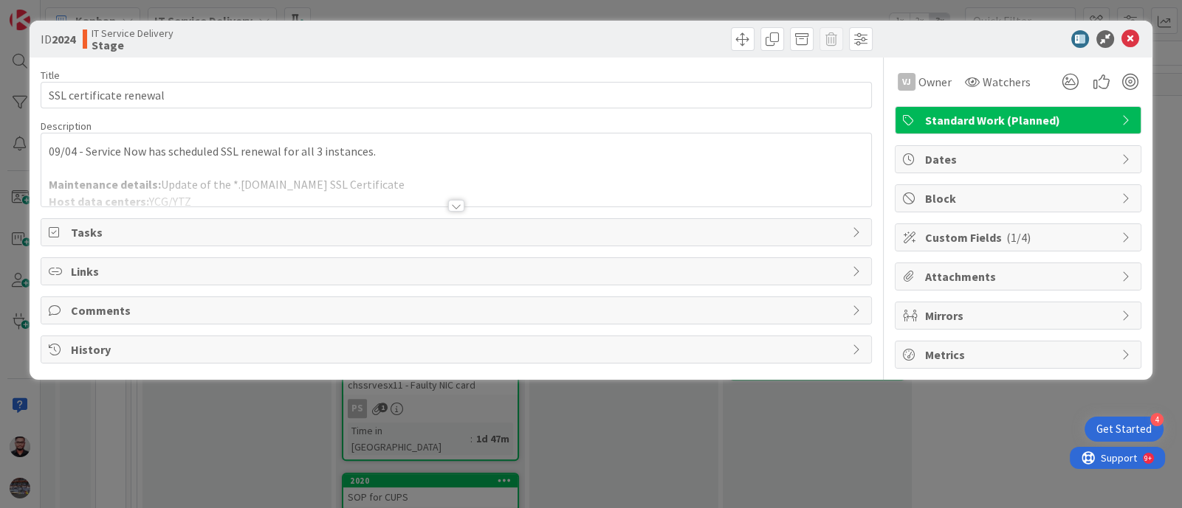
click at [458, 203] on div at bounding box center [456, 206] width 16 height 12
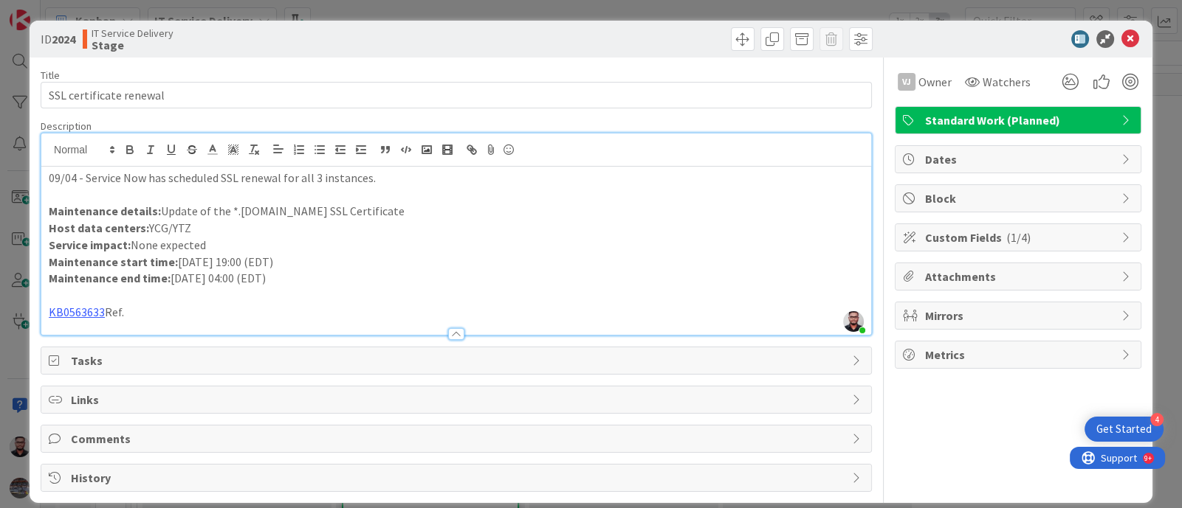
click at [274, 308] on p "KB0563633 Ref." at bounding box center [456, 312] width 815 height 17
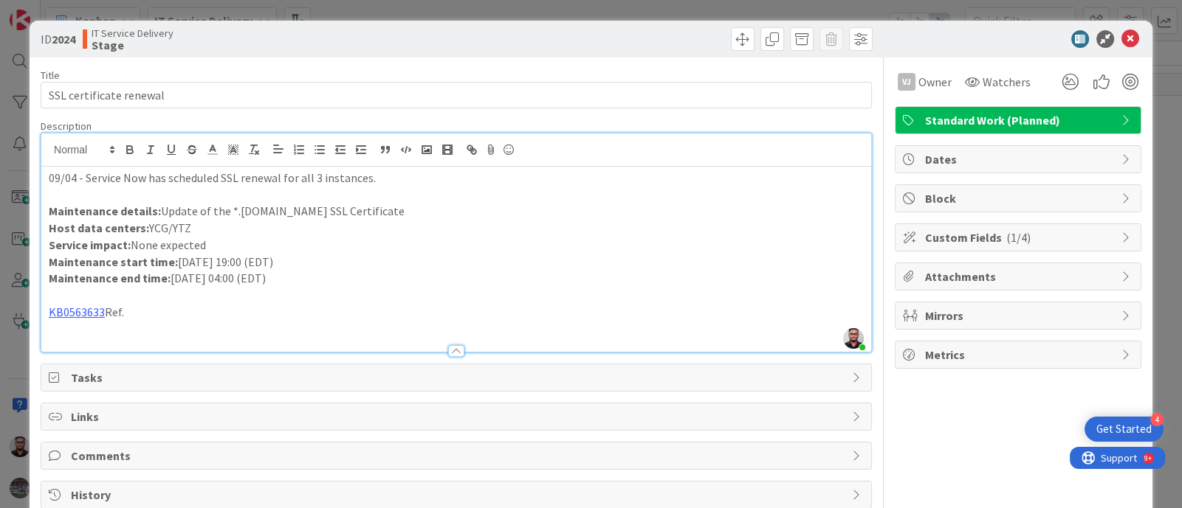
click at [390, 179] on p "09/04 - Service Now has scheduled SSL renewal for all 3 instances." at bounding box center [456, 178] width 815 height 17
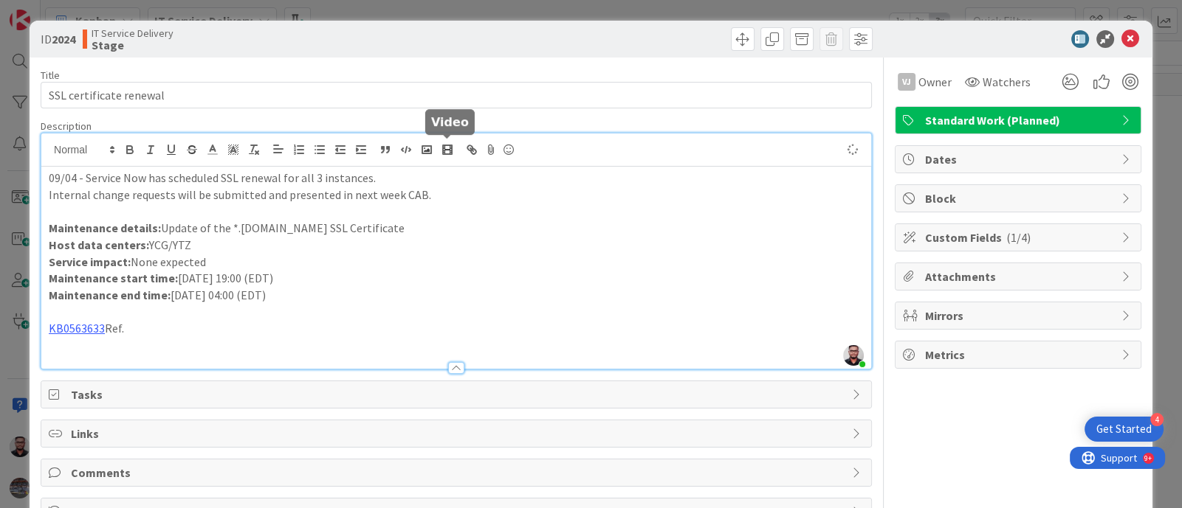
click at [1121, 38] on icon at bounding box center [1130, 39] width 18 height 18
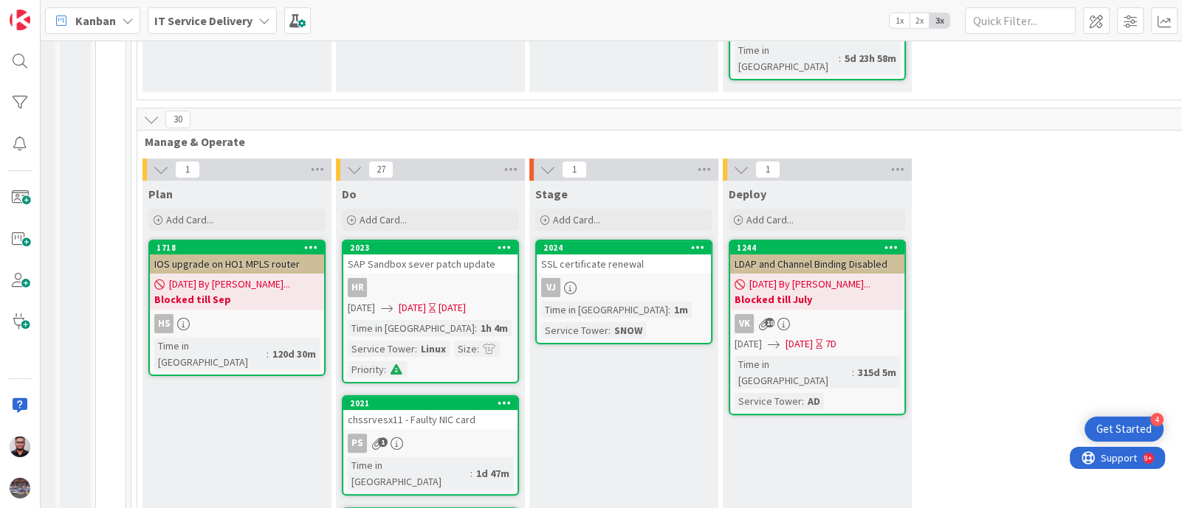
scroll to position [456, 21]
